Goal: Information Seeking & Learning: Learn about a topic

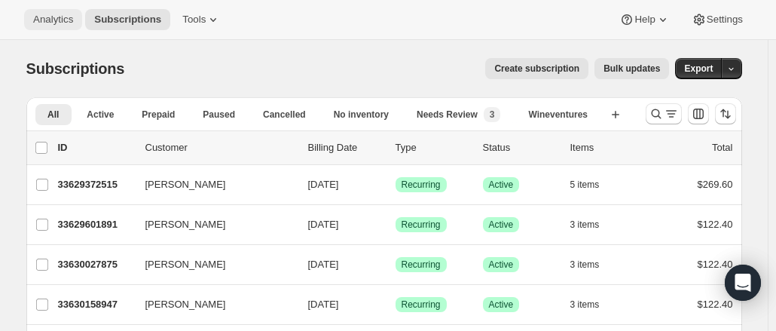
click at [57, 24] on span "Analytics" at bounding box center [53, 20] width 40 height 12
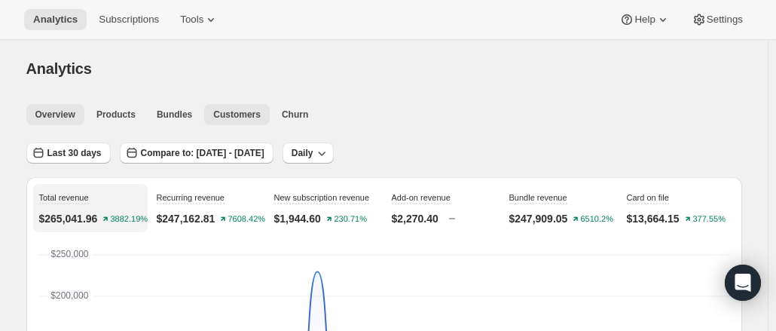
click at [219, 115] on span "Customers" at bounding box center [236, 115] width 47 height 12
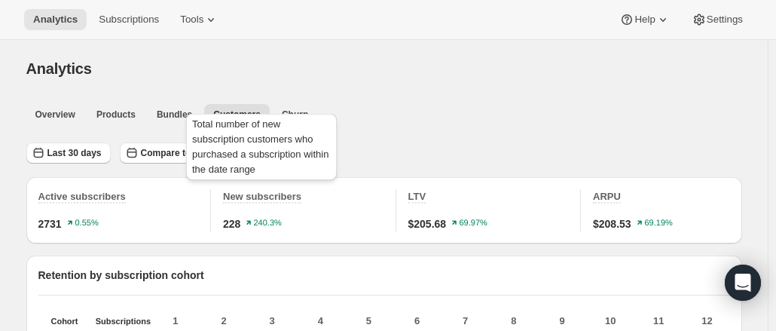
scroll to position [1, 0]
